Goal: Task Accomplishment & Management: Use online tool/utility

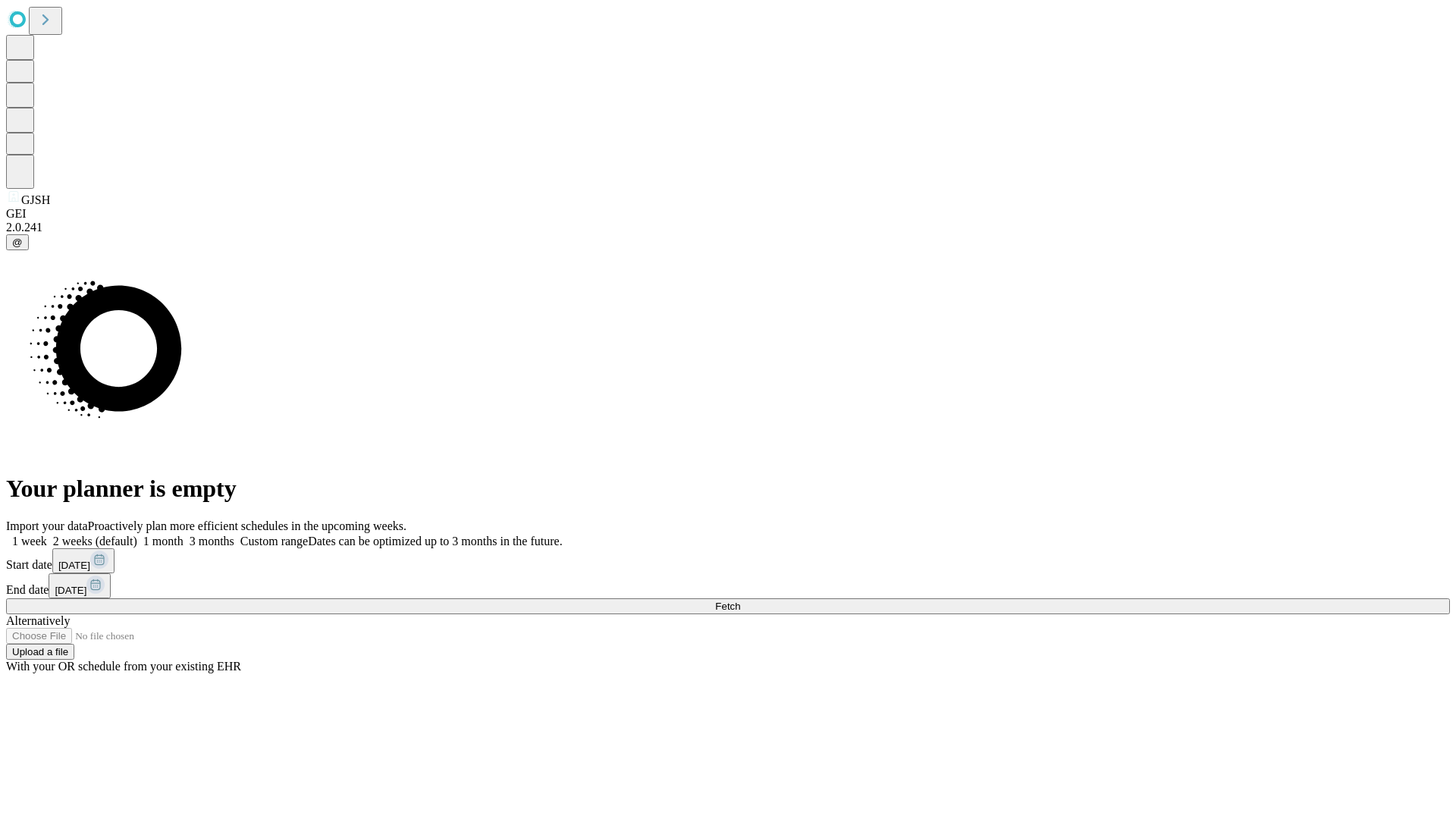
click at [740, 601] on span "Fetch" at bounding box center [727, 607] width 25 height 11
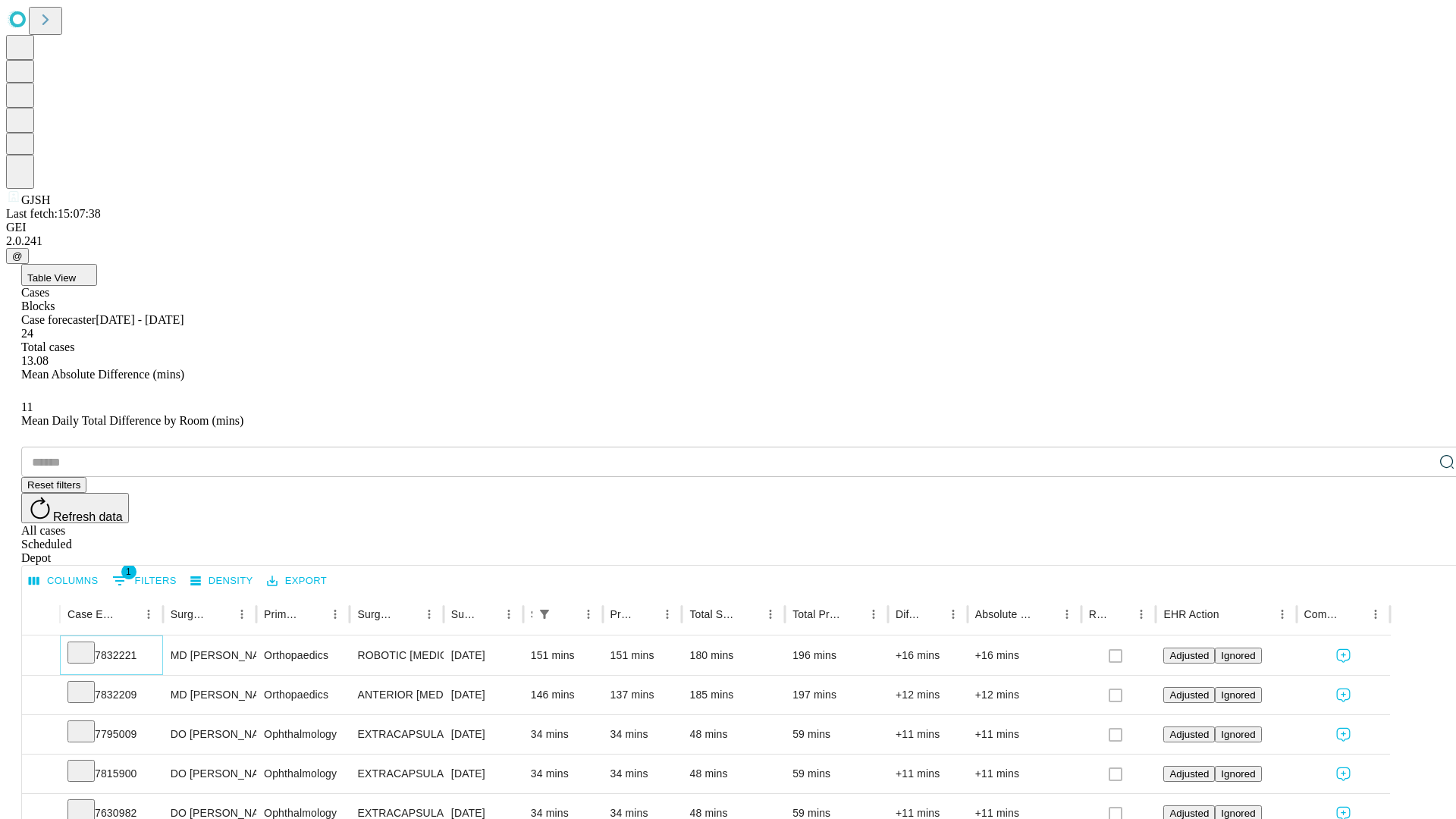
click at [89, 644] on icon at bounding box center [81, 651] width 15 height 15
